Goal: Task Accomplishment & Management: Complete application form

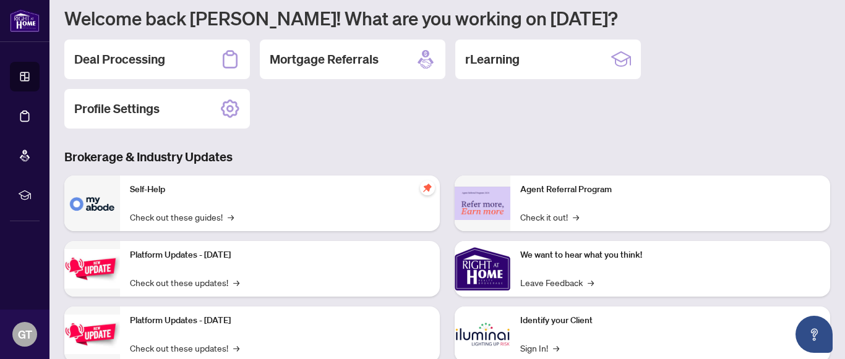
scroll to position [62, 0]
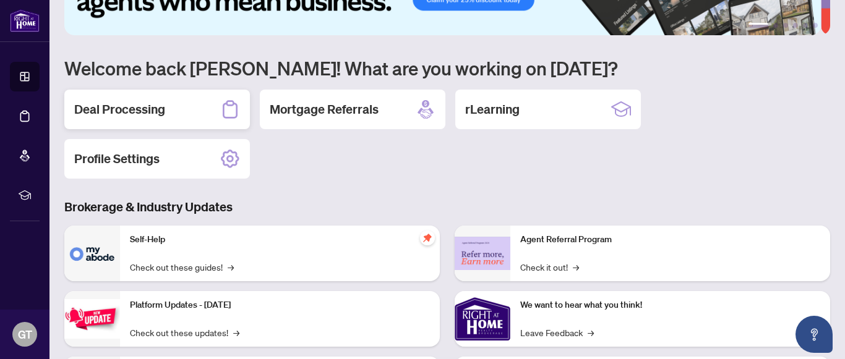
click at [121, 109] on h2 "Deal Processing" at bounding box center [119, 109] width 91 height 17
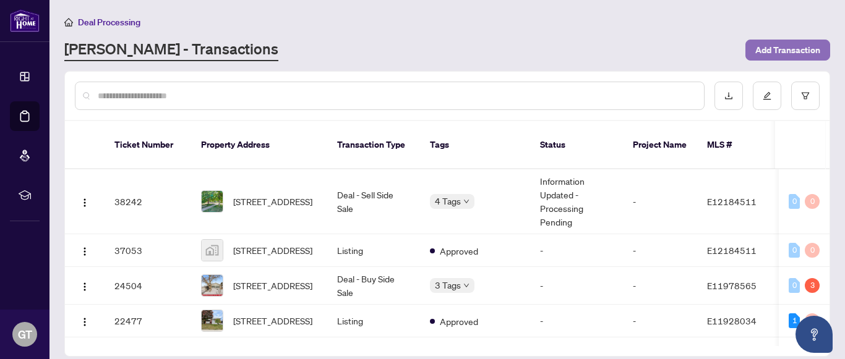
click at [778, 51] on span "Add Transaction" at bounding box center [787, 50] width 65 height 20
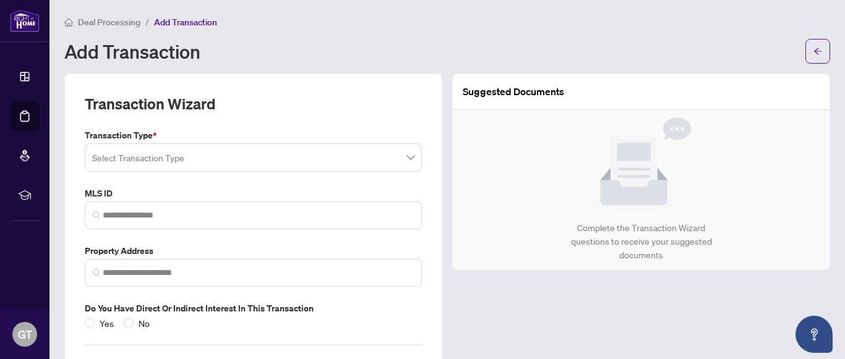
click at [148, 155] on input "search" at bounding box center [247, 159] width 311 height 27
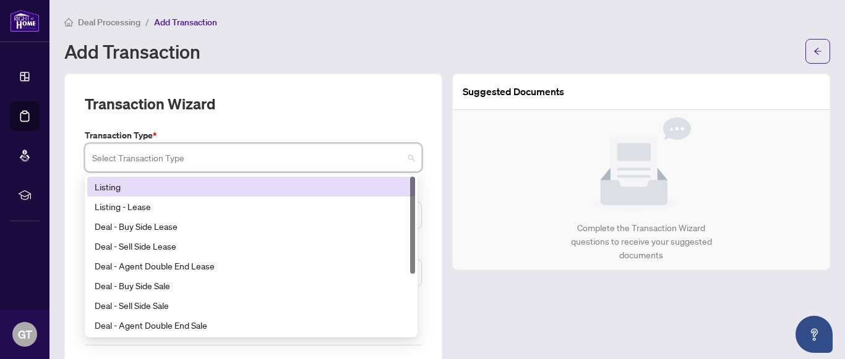
click at [105, 186] on div "Listing" at bounding box center [251, 187] width 313 height 14
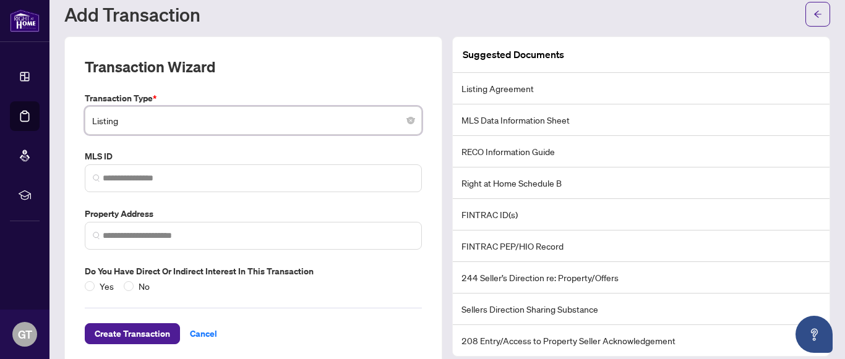
scroll to position [57, 0]
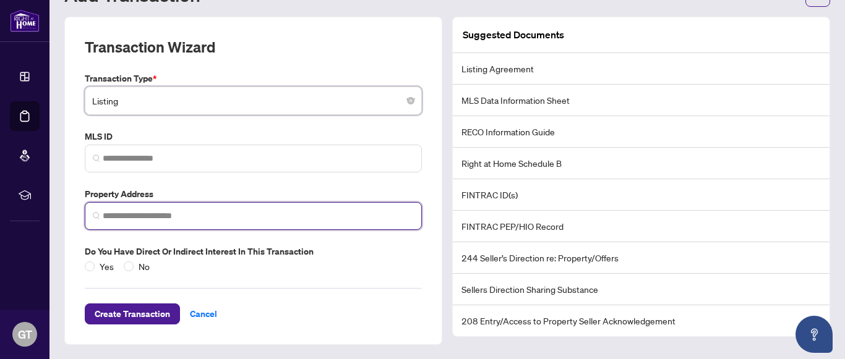
click at [119, 217] on input "search" at bounding box center [258, 216] width 311 height 13
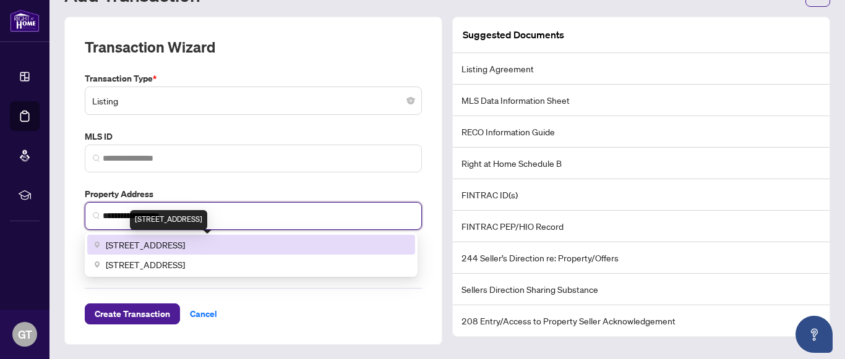
click at [183, 249] on span "[STREET_ADDRESS]" at bounding box center [145, 245] width 79 height 14
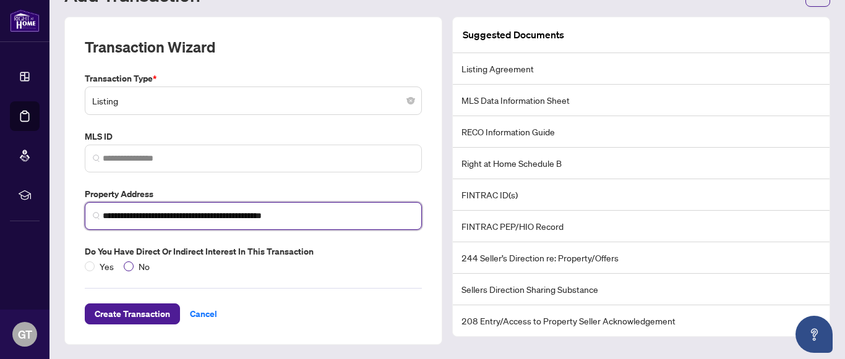
type input "**********"
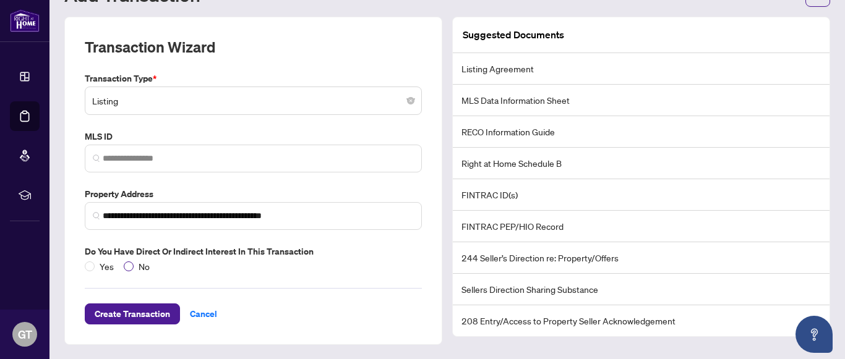
click at [140, 269] on span "No" at bounding box center [144, 267] width 21 height 14
click at [118, 310] on span "Create Transaction" at bounding box center [132, 314] width 75 height 20
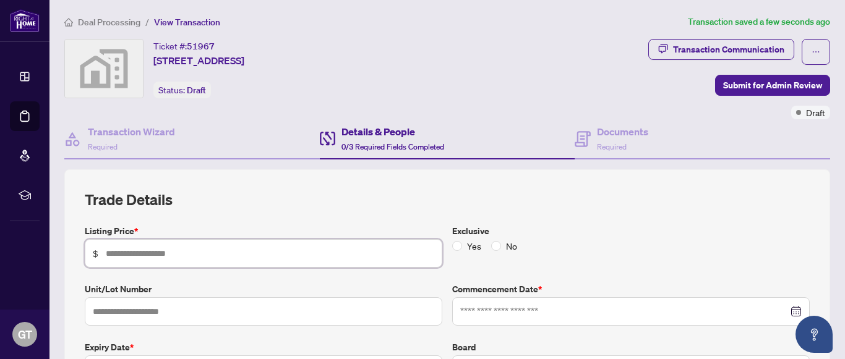
click at [132, 257] on input "text" at bounding box center [270, 254] width 328 height 14
type input "**********"
click at [504, 246] on span "No" at bounding box center [511, 246] width 21 height 14
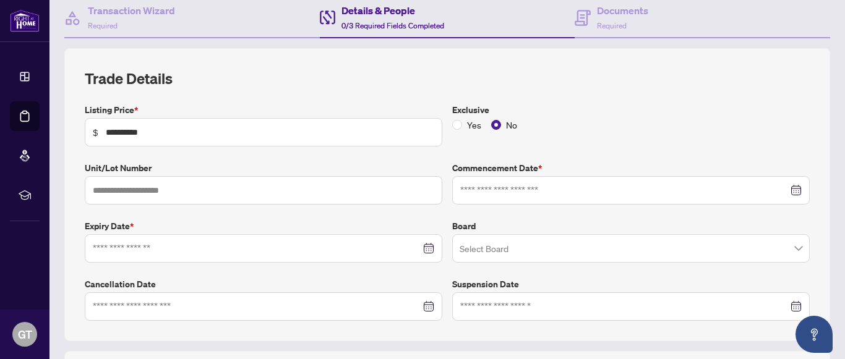
scroll to position [124, 0]
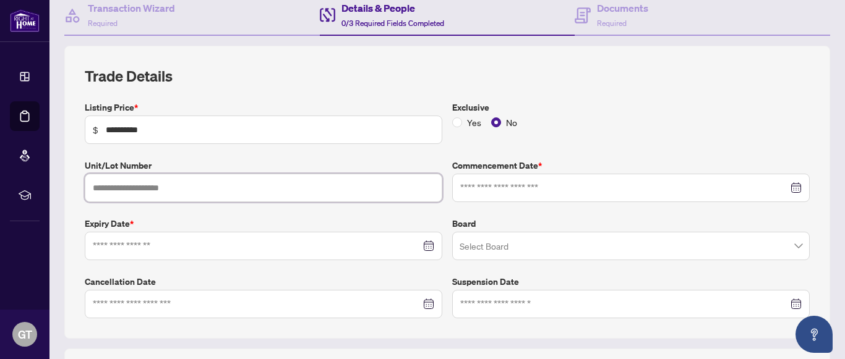
click at [145, 190] on input "text" at bounding box center [263, 188] width 357 height 28
type input "*"
click at [475, 187] on input at bounding box center [624, 188] width 328 height 14
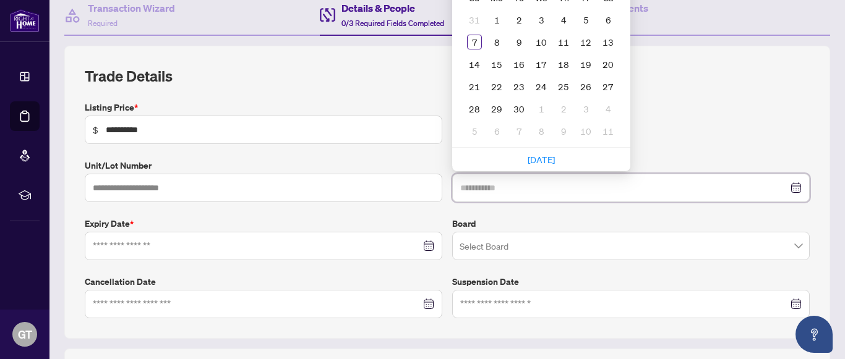
type input "**********"
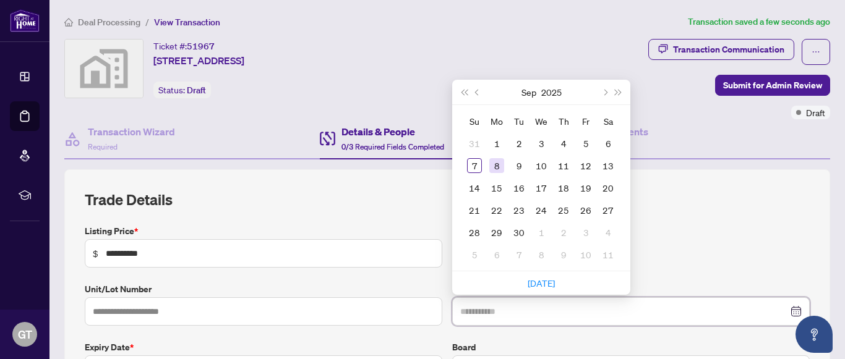
type input "**********"
click at [496, 163] on div "8" at bounding box center [496, 165] width 15 height 15
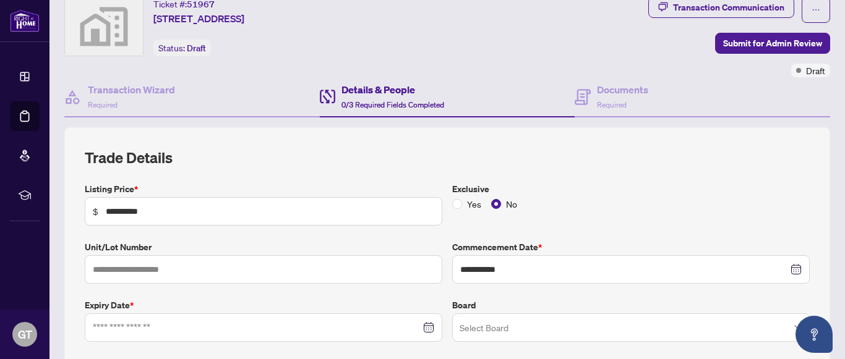
scroll to position [124, 0]
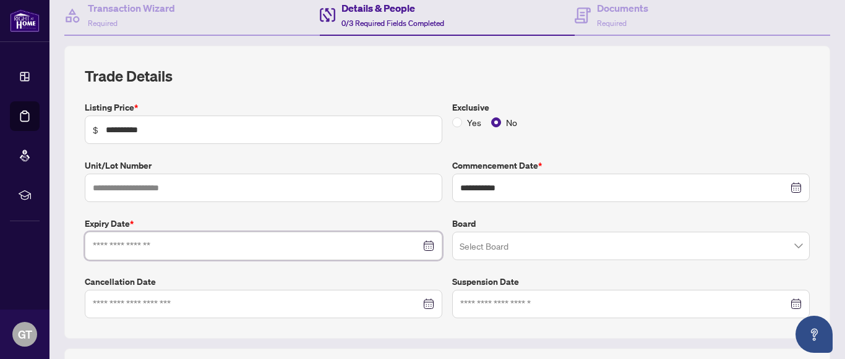
click at [118, 249] on input at bounding box center [257, 246] width 328 height 14
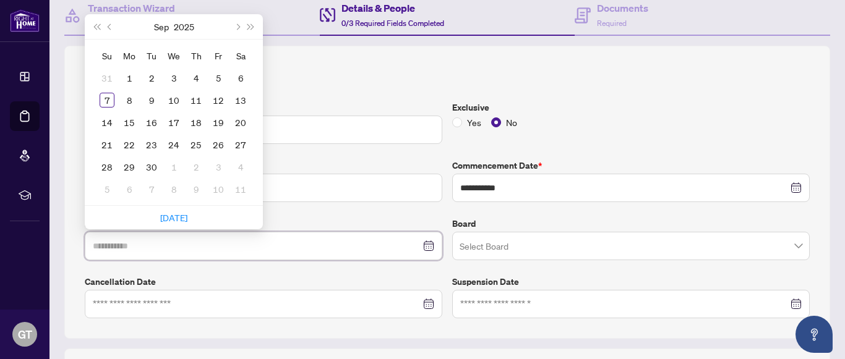
type input "**********"
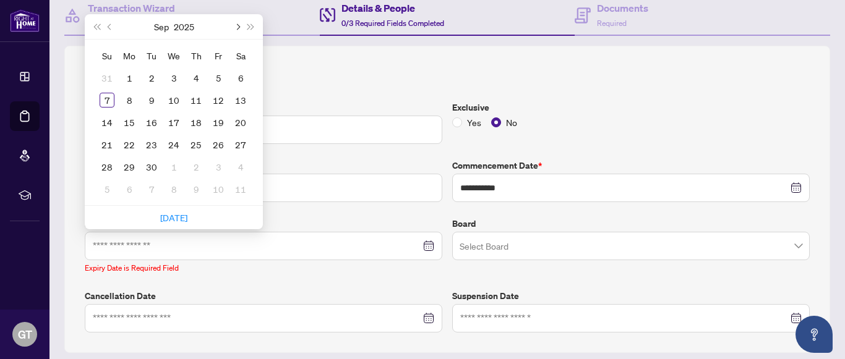
click at [236, 25] on span "Next month (PageDown)" at bounding box center [237, 26] width 6 height 6
click at [237, 25] on span "Next month (PageDown)" at bounding box center [237, 26] width 6 height 6
click at [238, 25] on span "Next month (PageDown)" at bounding box center [237, 26] width 6 height 6
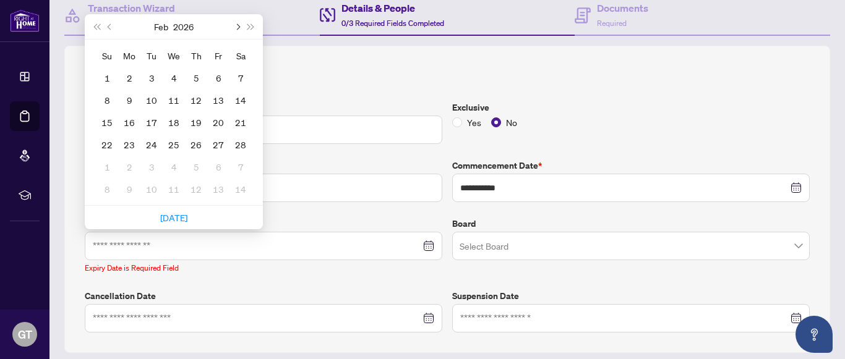
click at [238, 25] on span "Next month (PageDown)" at bounding box center [237, 26] width 6 height 6
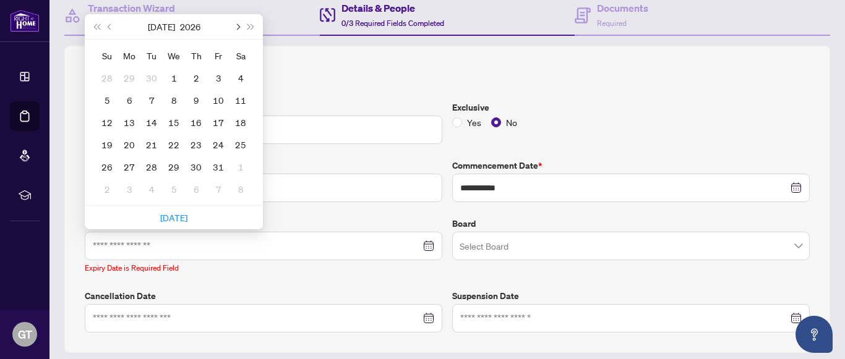
click at [238, 25] on span "Next month (PageDown)" at bounding box center [237, 26] width 6 height 6
type input "**********"
click at [130, 145] on div "17" at bounding box center [129, 144] width 15 height 15
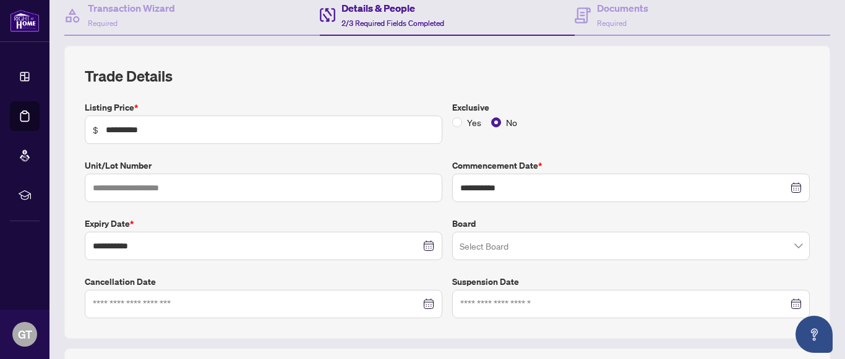
click at [478, 243] on input "search" at bounding box center [624, 247] width 331 height 27
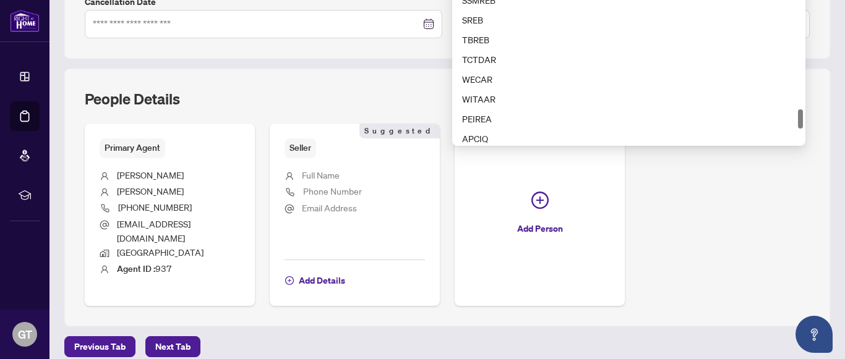
scroll to position [962, 0]
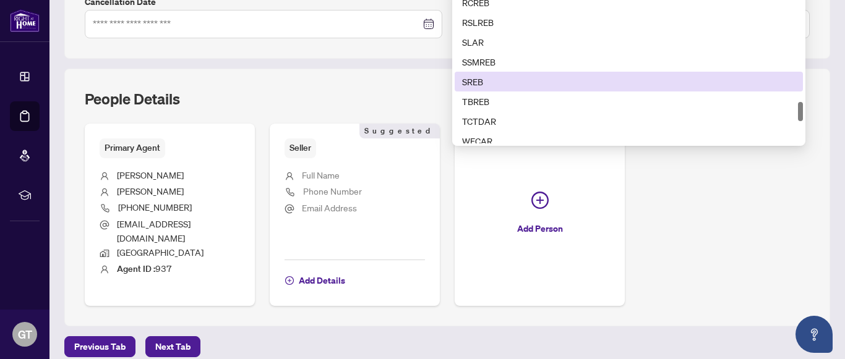
click at [397, 86] on div "People Details Primary Agent [PERSON_NAME] [PHONE_NUMBER] [EMAIL_ADDRESS][DOMAI…" at bounding box center [446, 198] width 765 height 258
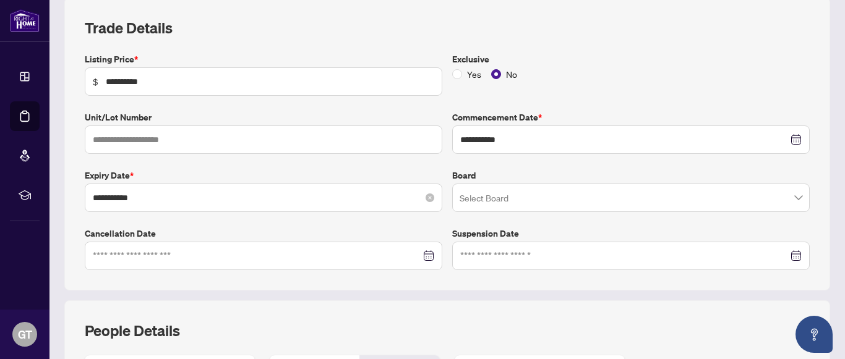
scroll to position [156, 0]
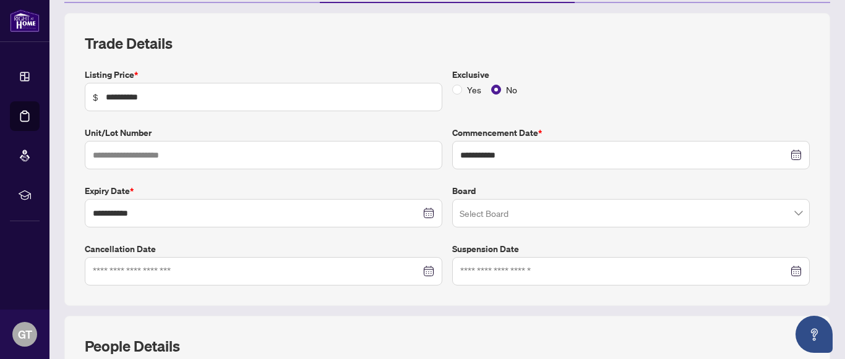
click at [477, 216] on input "search" at bounding box center [624, 215] width 331 height 27
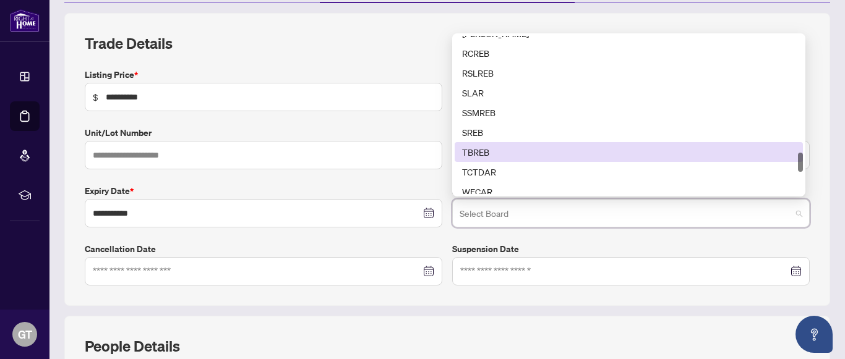
click at [467, 150] on div "TBREB" at bounding box center [628, 152] width 333 height 14
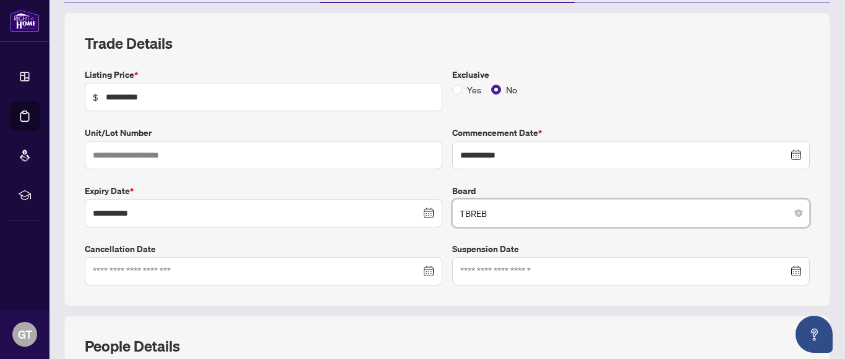
click at [504, 210] on span "TBREB" at bounding box center [630, 213] width 343 height 23
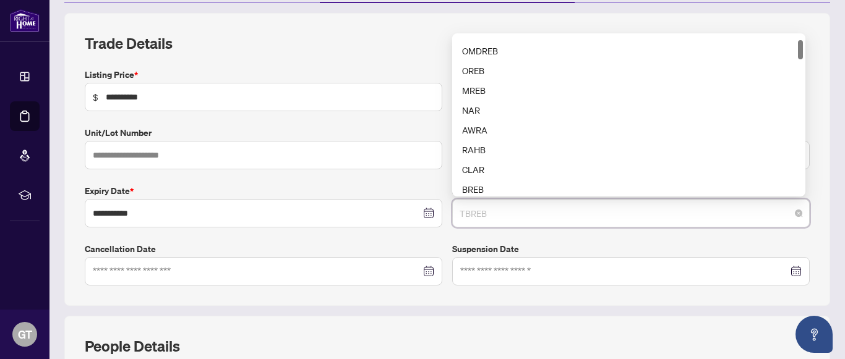
scroll to position [0, 0]
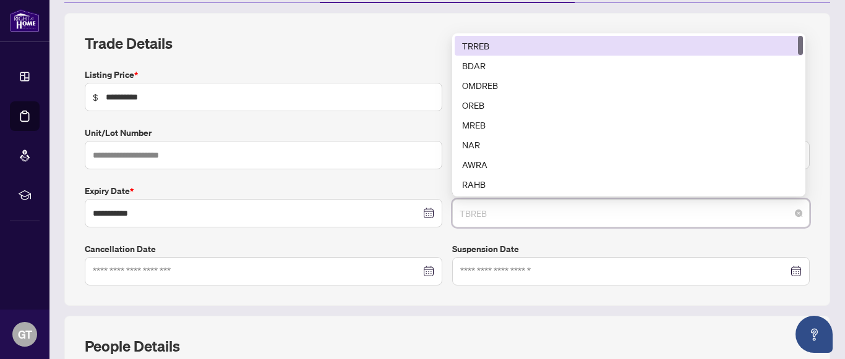
click at [462, 45] on div "TRREB" at bounding box center [628, 46] width 333 height 14
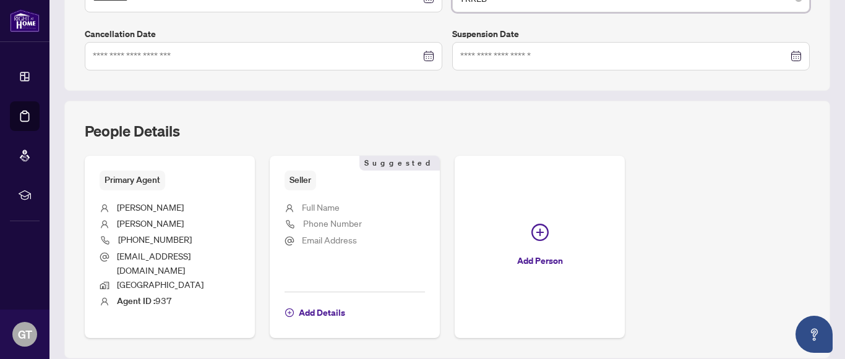
scroll to position [404, 0]
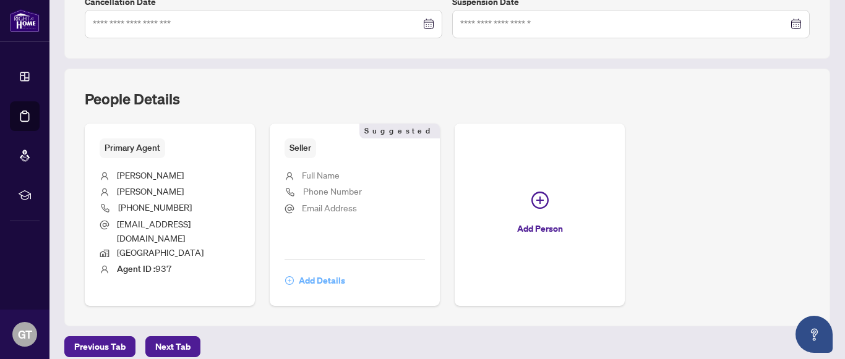
click at [309, 271] on span "Add Details" at bounding box center [322, 281] width 46 height 20
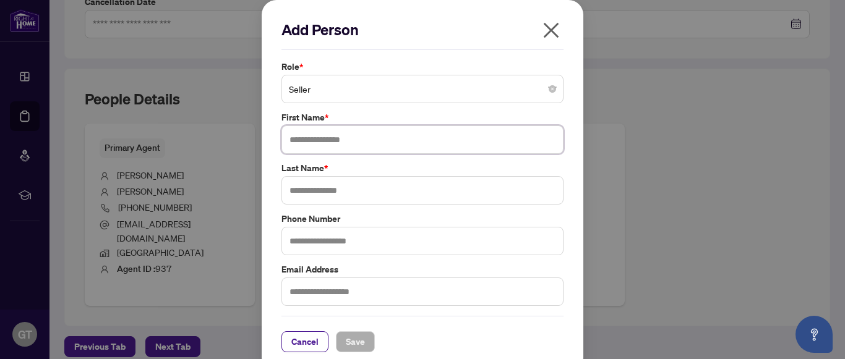
click at [319, 143] on input "text" at bounding box center [422, 140] width 282 height 28
type input "*******"
click at [309, 191] on input "text" at bounding box center [422, 190] width 282 height 28
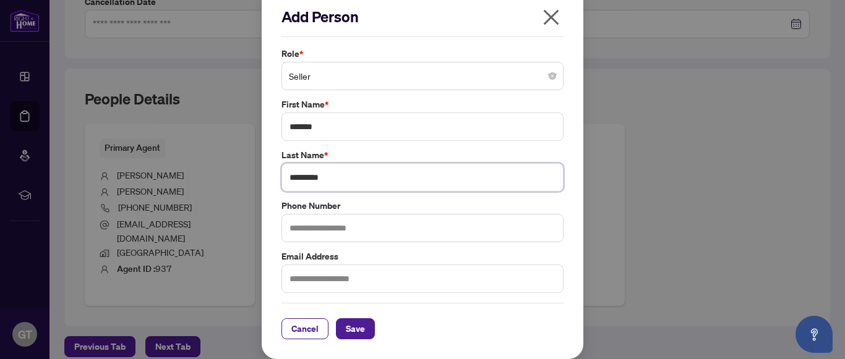
type input "*********"
click at [313, 231] on input "text" at bounding box center [422, 228] width 282 height 28
type input "**********"
click at [348, 335] on span "Save" at bounding box center [355, 329] width 19 height 20
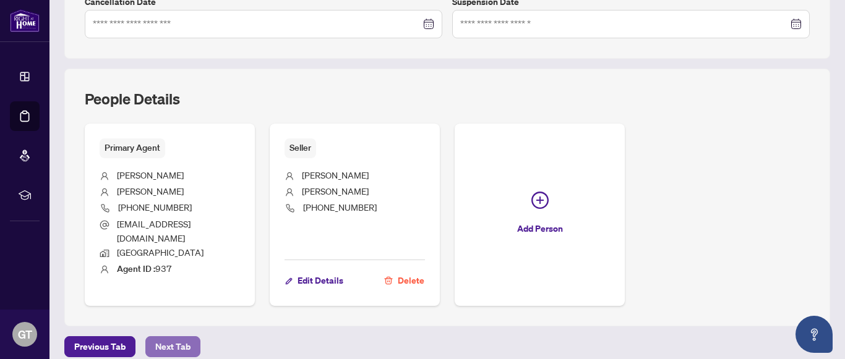
click at [160, 337] on span "Next Tab" at bounding box center [172, 347] width 35 height 20
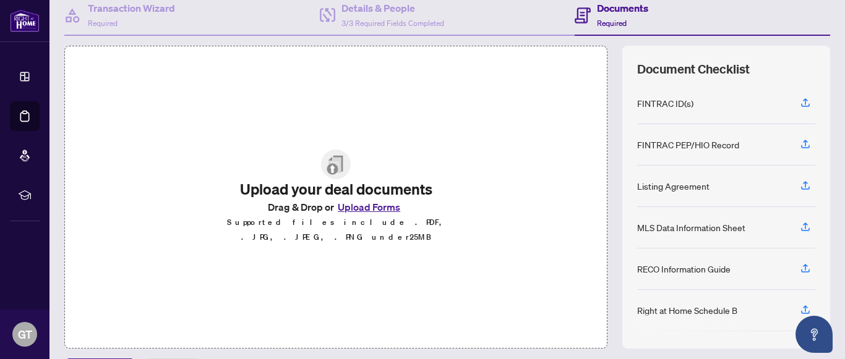
scroll to position [158, 0]
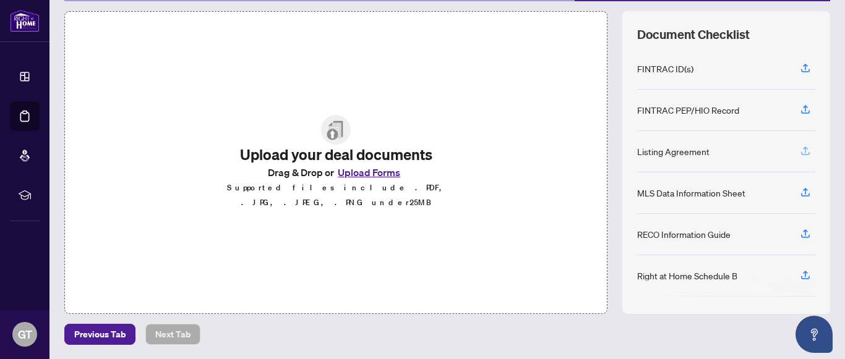
click at [799, 150] on icon "button" at bounding box center [804, 150] width 11 height 11
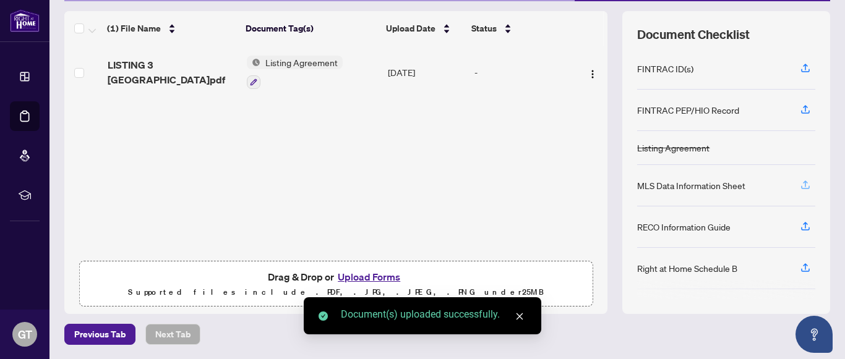
click at [799, 187] on icon "button" at bounding box center [804, 184] width 11 height 11
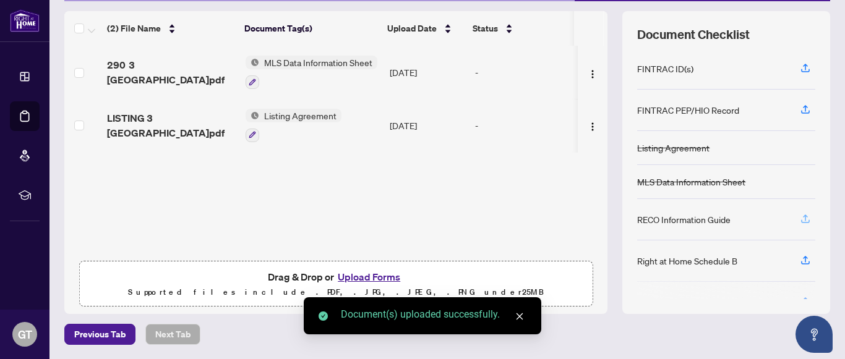
click at [799, 221] on icon "button" at bounding box center [804, 218] width 11 height 11
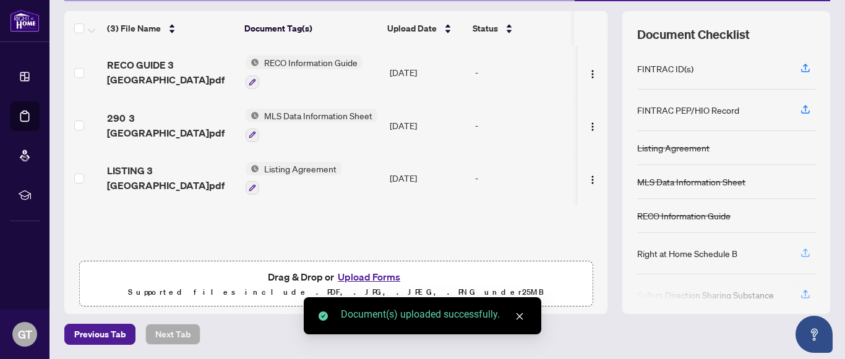
click at [799, 253] on icon "button" at bounding box center [804, 252] width 11 height 11
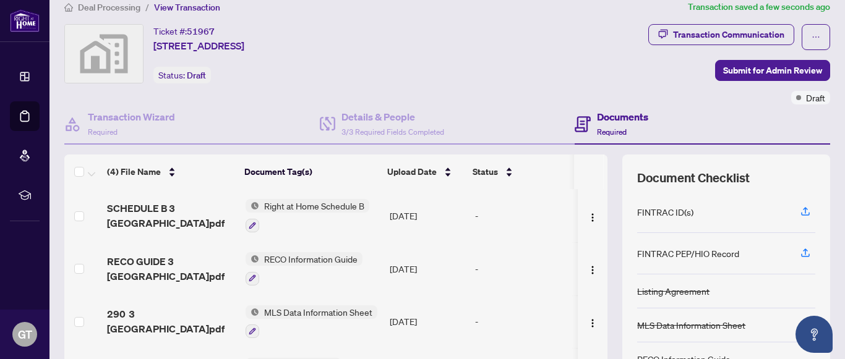
scroll to position [0, 0]
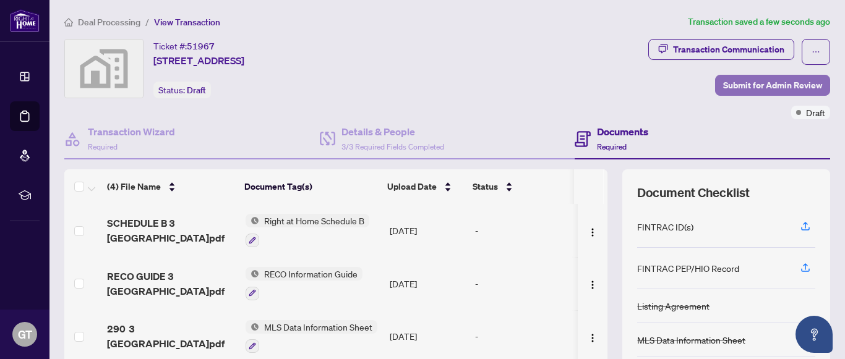
click at [756, 90] on span "Submit for Admin Review" at bounding box center [772, 85] width 99 height 20
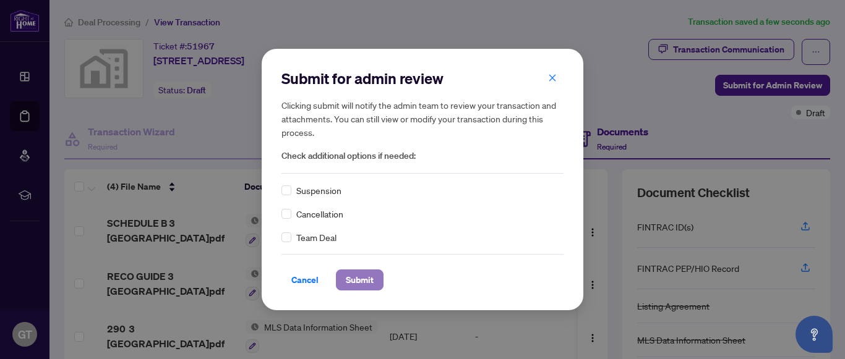
click at [356, 275] on span "Submit" at bounding box center [360, 280] width 28 height 20
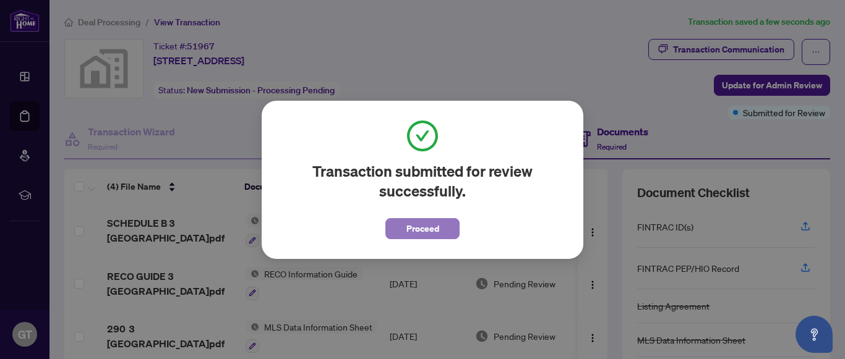
click at [420, 228] on span "Proceed" at bounding box center [422, 229] width 33 height 20
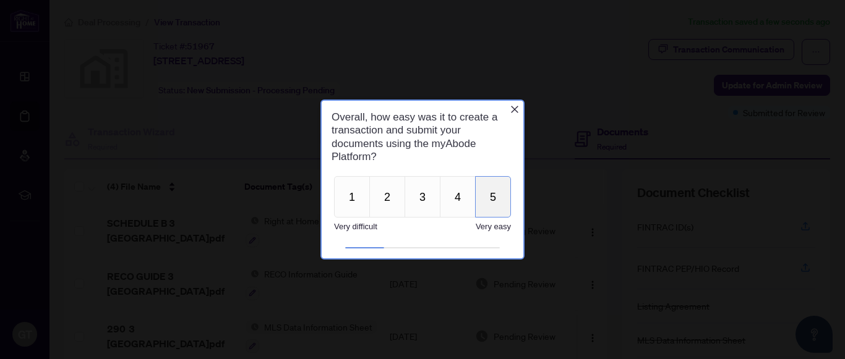
click at [487, 204] on button "5" at bounding box center [493, 196] width 36 height 41
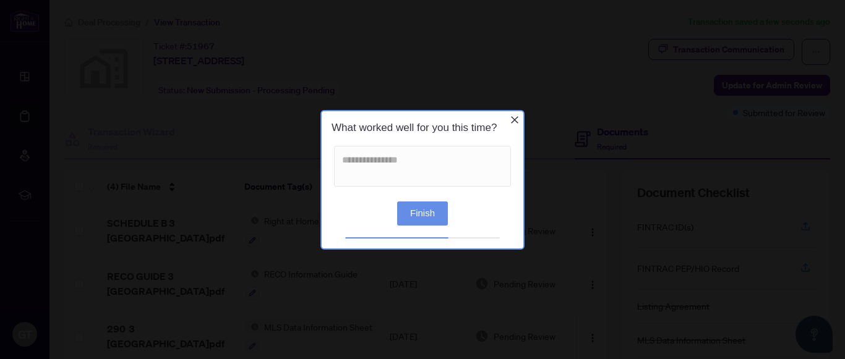
click at [419, 210] on button "Finish" at bounding box center [422, 213] width 51 height 24
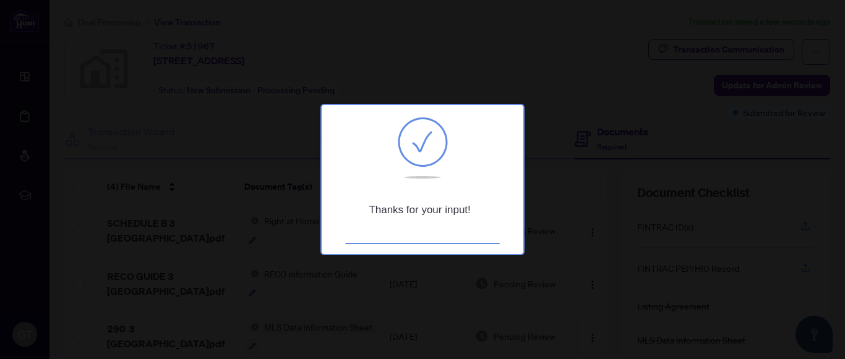
click at [543, 87] on div at bounding box center [422, 179] width 845 height 359
